Goal: Task Accomplishment & Management: Complete application form

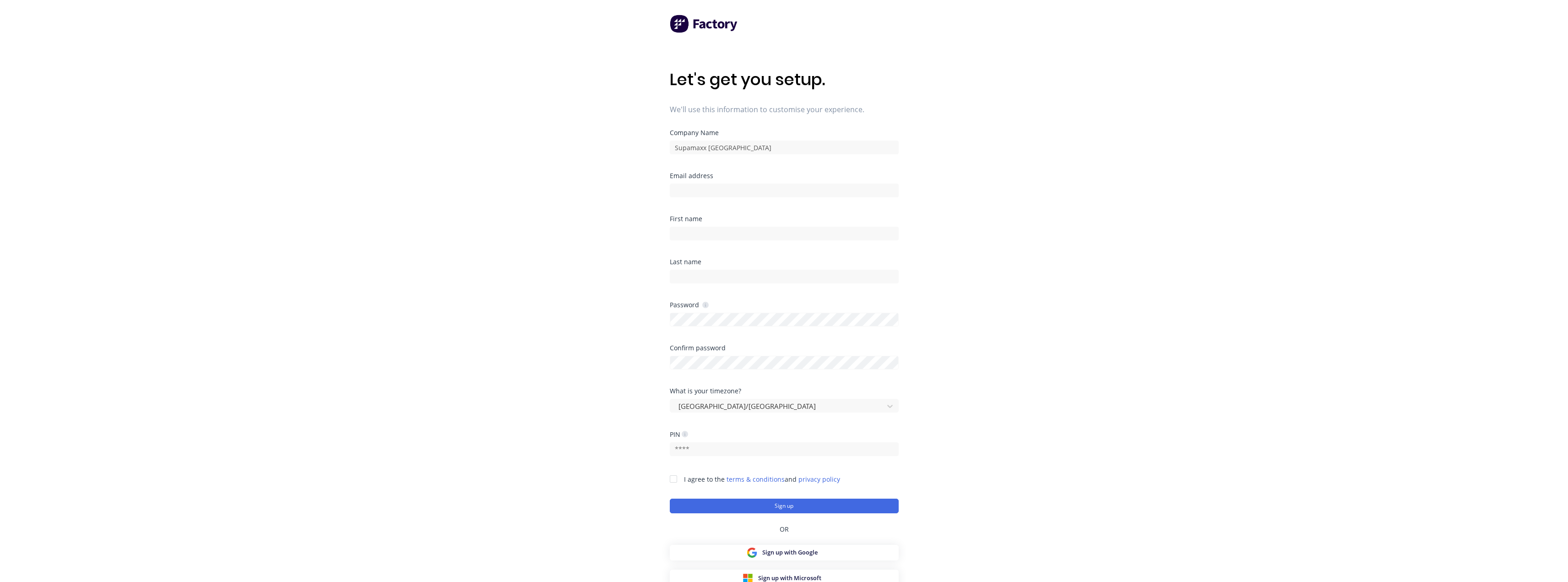
click at [691, 182] on div at bounding box center [784, 190] width 229 height 16
click at [691, 187] on input at bounding box center [784, 190] width 229 height 13
type input "[EMAIL_ADDRESS][DOMAIN_NAME]"
click at [711, 234] on input at bounding box center [784, 234] width 229 height 13
drag, startPoint x: 733, startPoint y: 233, endPoint x: 691, endPoint y: 236, distance: 42.1
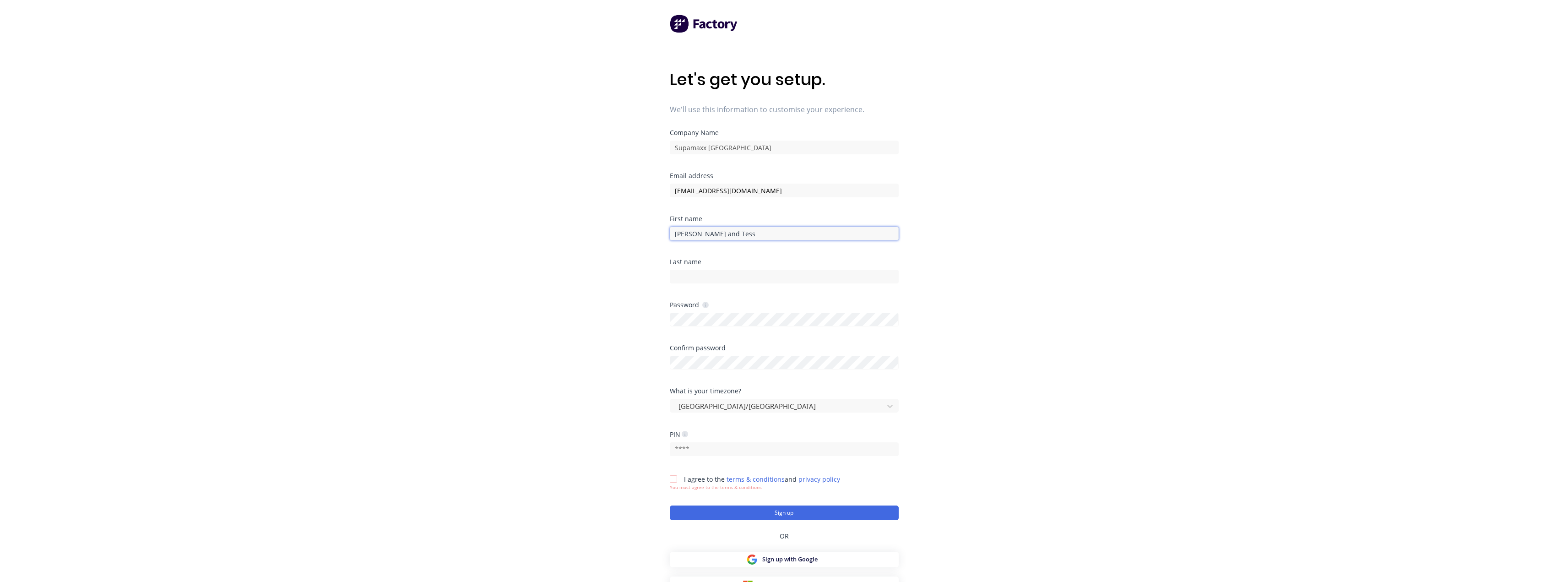
click at [691, 236] on input "[PERSON_NAME] and Tess" at bounding box center [784, 234] width 229 height 13
type input "[PERSON_NAME] and Tess"
click at [688, 272] on input at bounding box center [784, 276] width 229 height 13
type input "Sales"
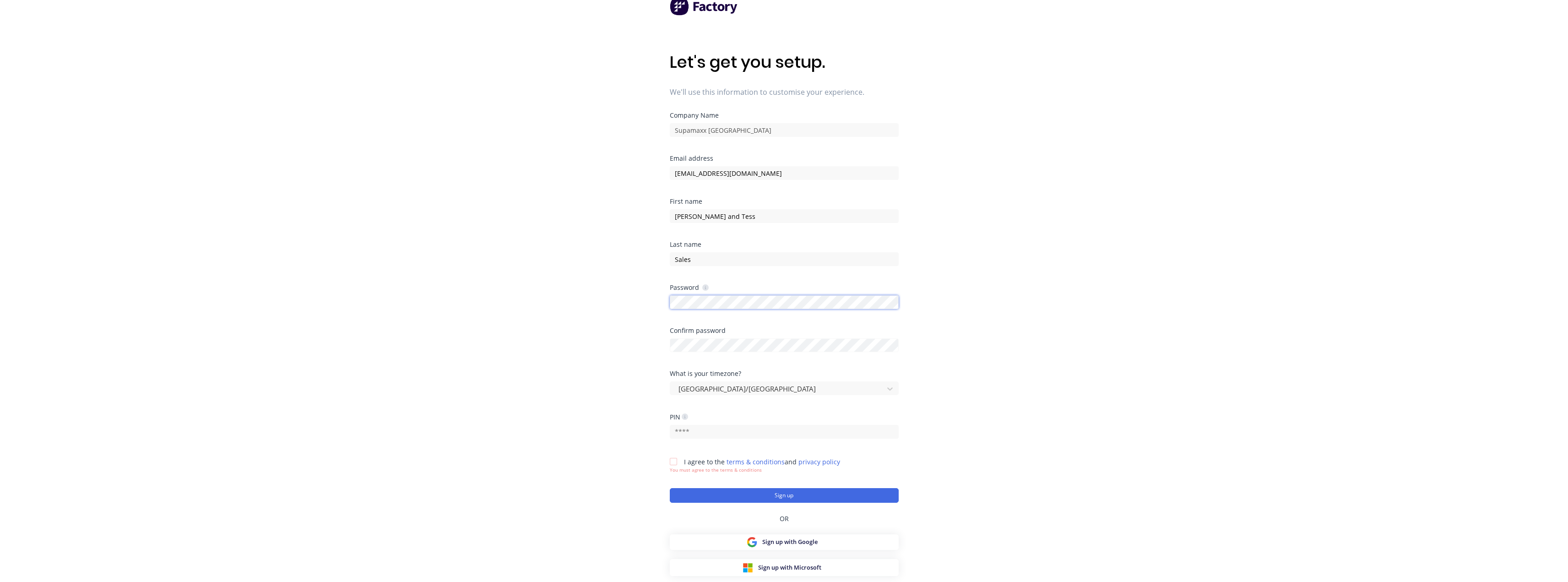
scroll to position [37, 0]
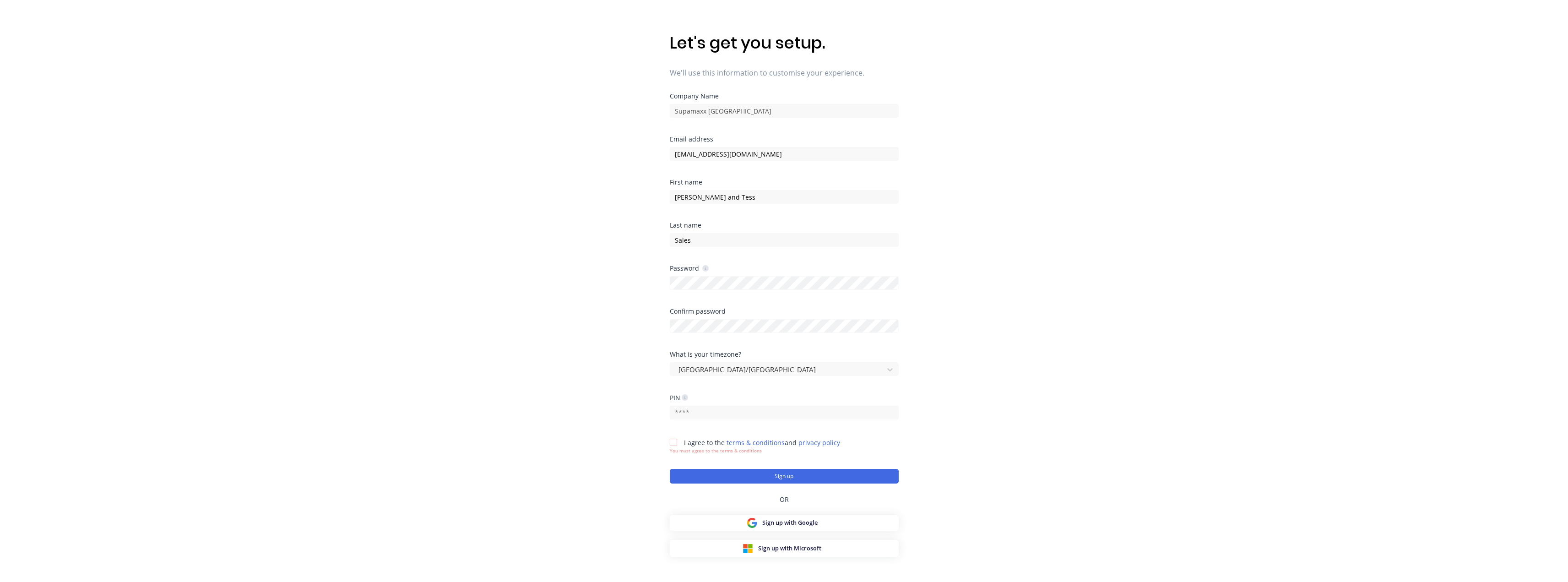
click at [677, 445] on div at bounding box center [674, 442] width 18 height 18
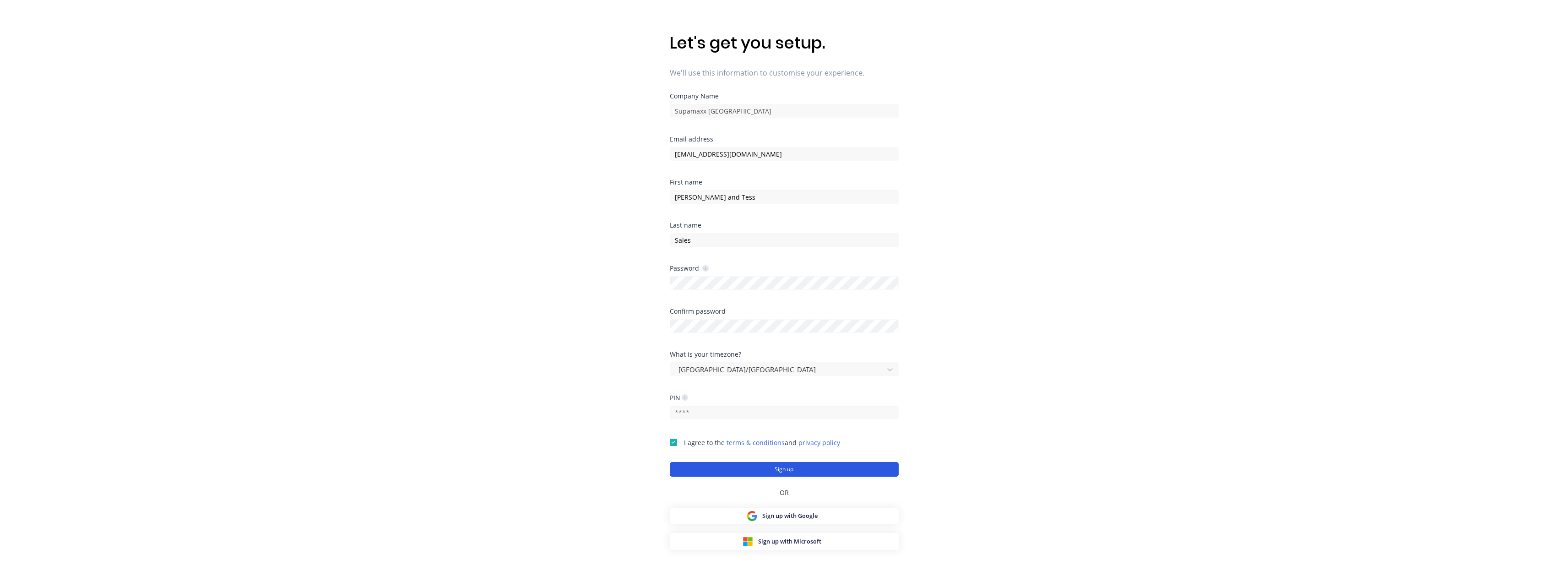
click at [723, 471] on button "Sign up" at bounding box center [784, 470] width 229 height 15
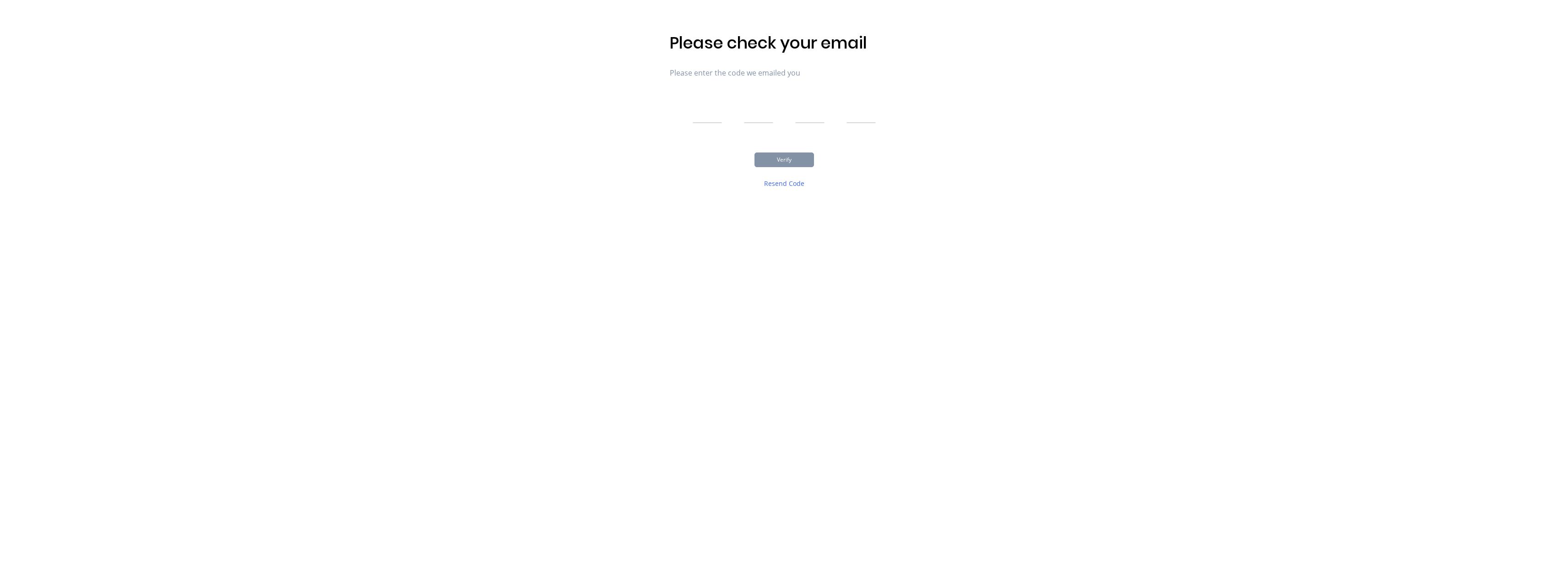
click at [700, 101] on input "text" at bounding box center [707, 111] width 29 height 23
type input "2"
type input "4"
type input "6"
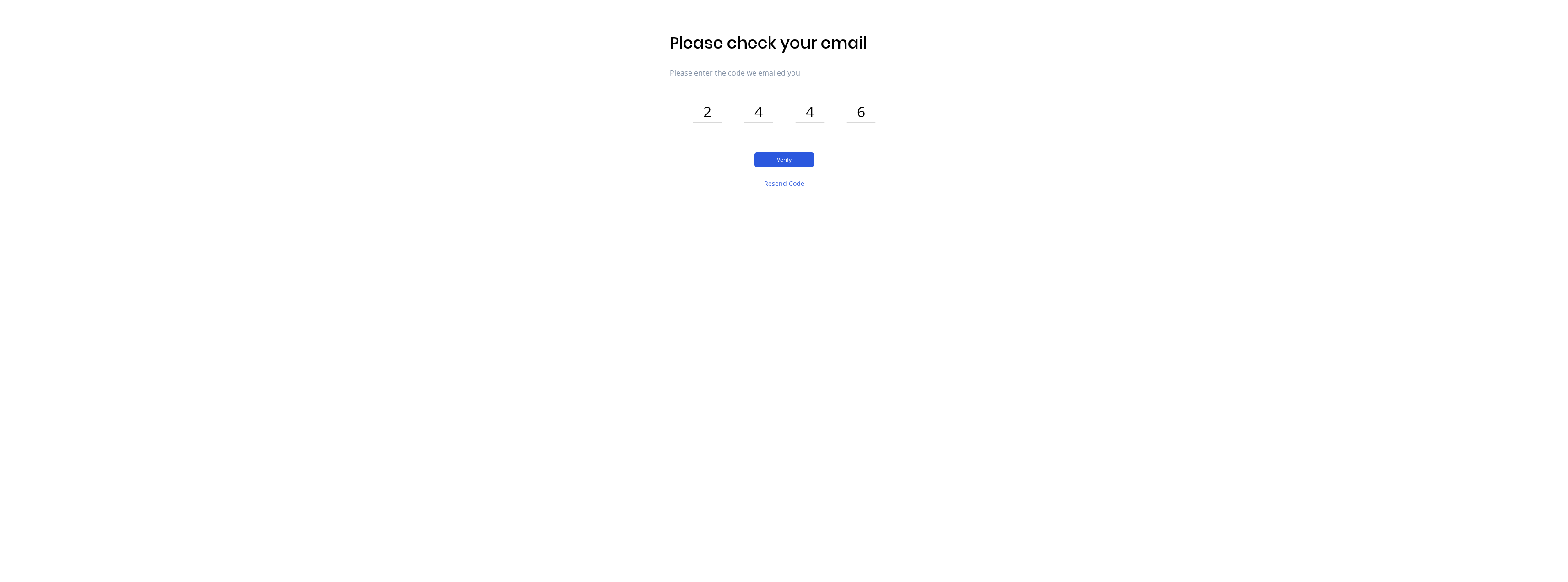
click at [767, 163] on button "Verify" at bounding box center [784, 160] width 59 height 15
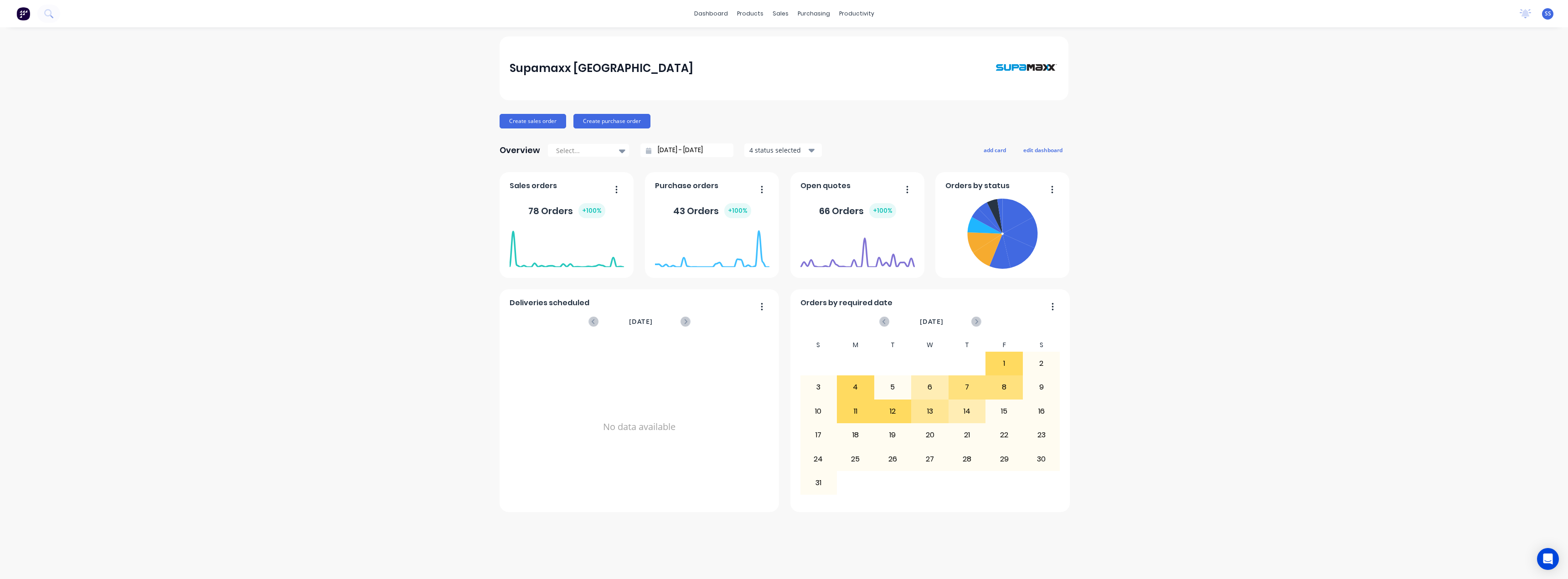
click at [1551, 16] on div "SS Supamaxx Australia Scott and Tess Sales Standard User Profile Sign out" at bounding box center [1547, 13] width 12 height 12
click at [1548, 12] on span "SS" at bounding box center [1548, 13] width 6 height 8
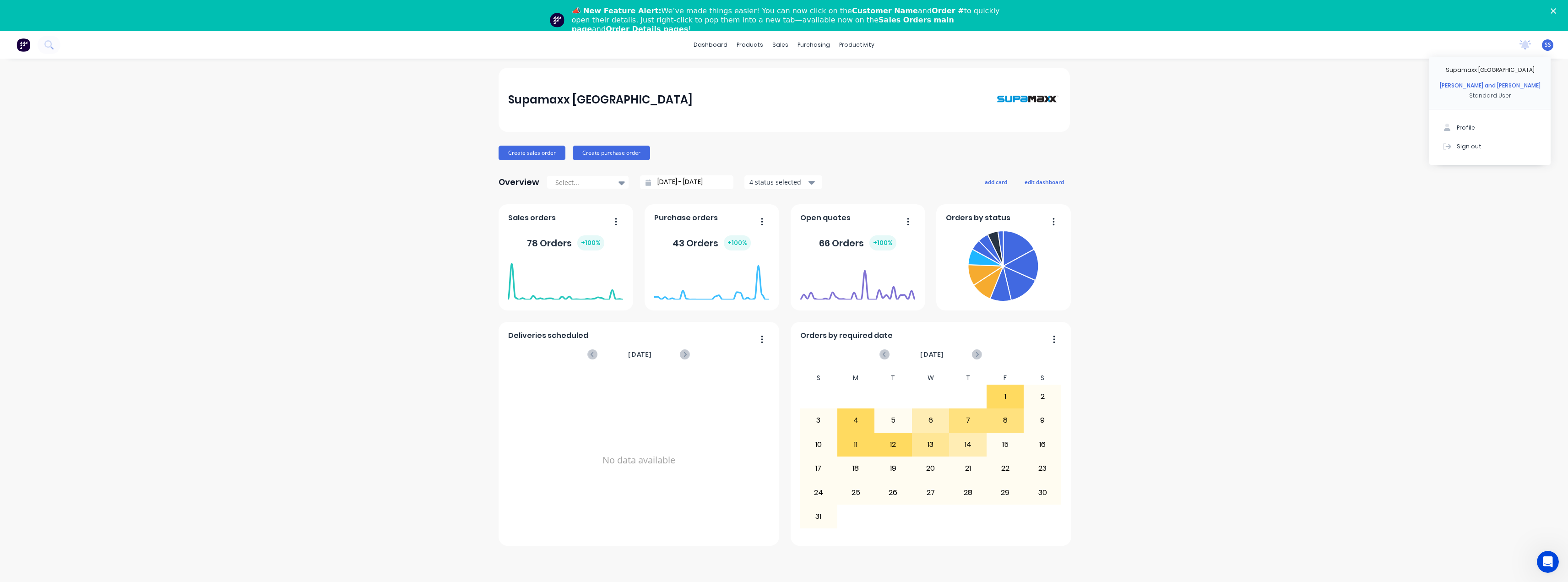
click at [1501, 86] on div "Scott and Tess Sales" at bounding box center [1490, 85] width 101 height 8
click at [1194, 215] on div "Supamaxx Australia Create sales order Create purchase order Overview Select... …" at bounding box center [784, 336] width 1568 height 536
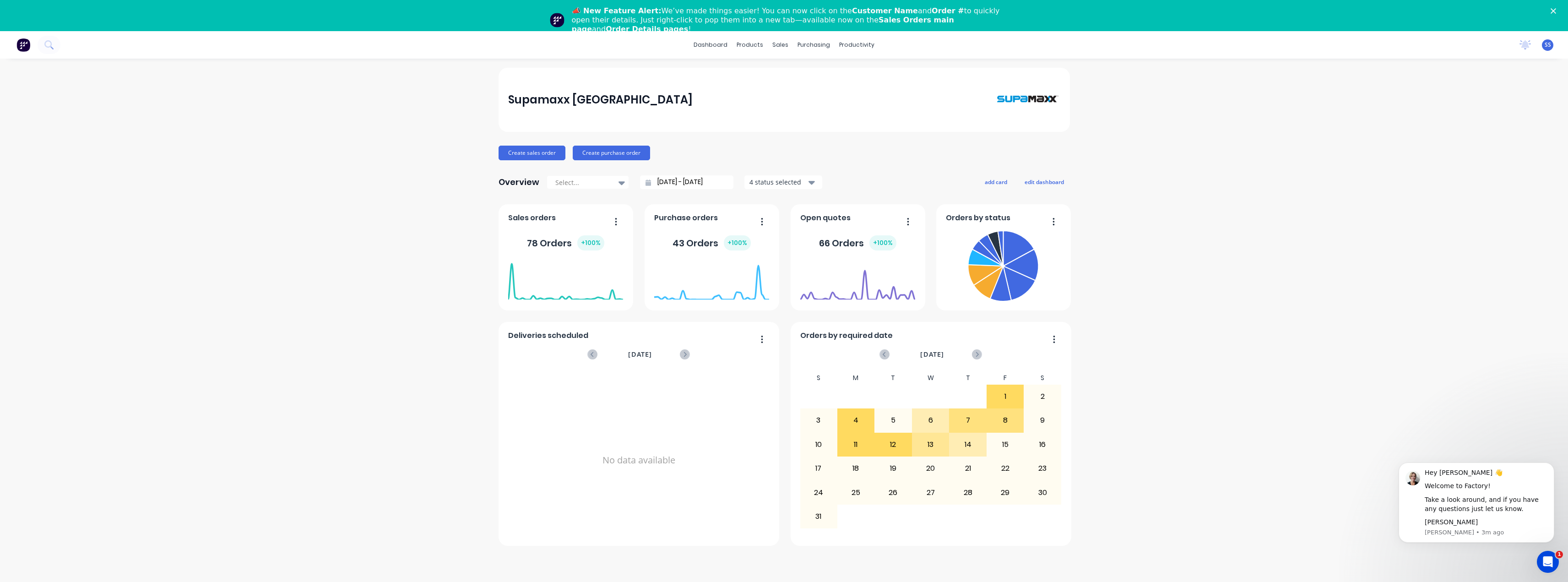
click at [1556, 11] on icon "Close" at bounding box center [1553, 10] width 6 height 6
